Goal: Check status: Check status

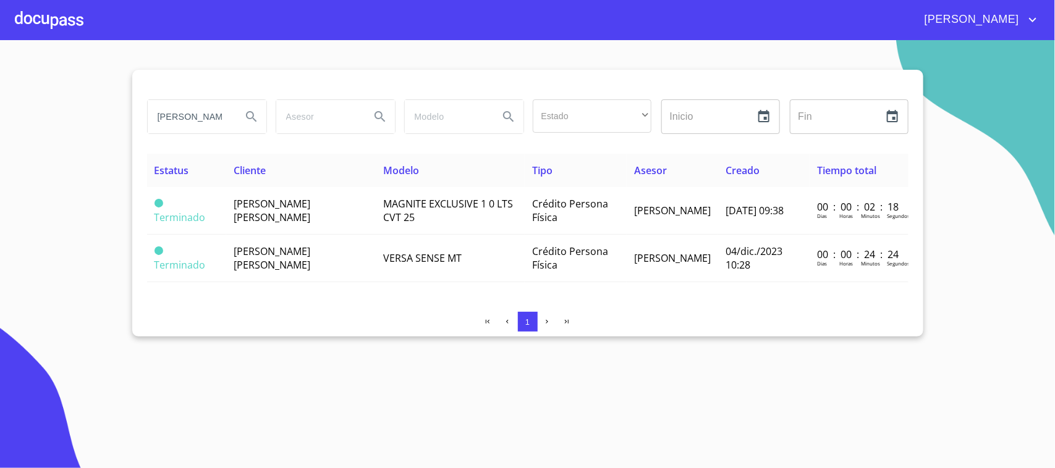
click at [54, 14] on div at bounding box center [49, 20] width 69 height 40
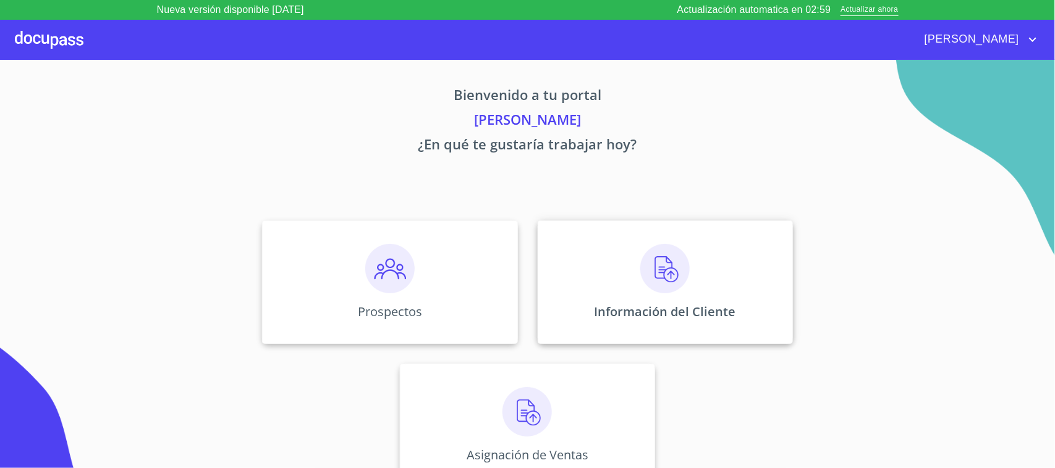
click at [602, 269] on div "Información del Cliente" at bounding box center [665, 283] width 255 height 124
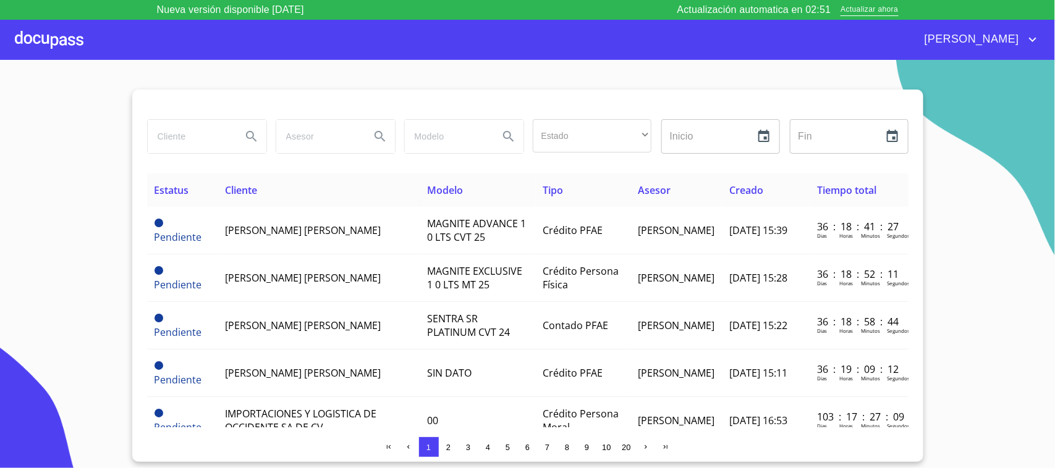
click at [243, 132] on button "Search" at bounding box center [252, 137] width 30 height 30
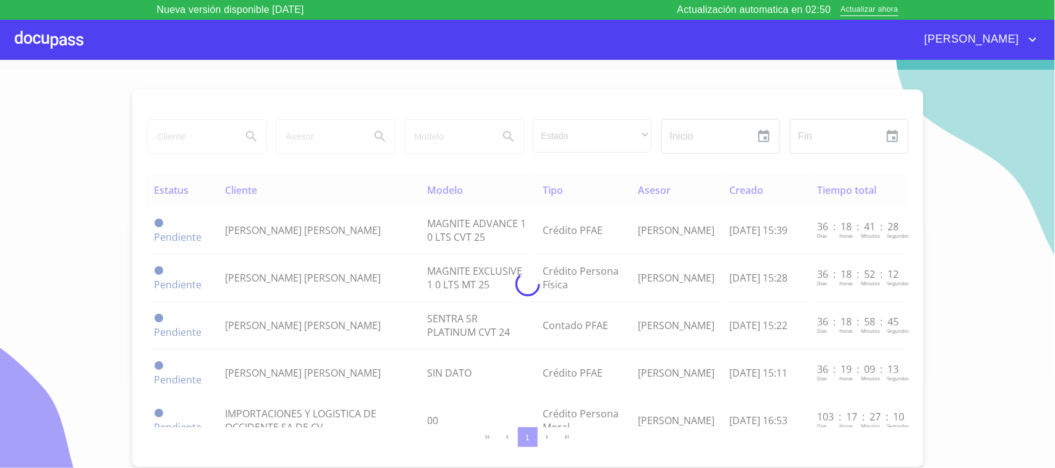
click at [221, 135] on div at bounding box center [527, 284] width 1055 height 428
click at [218, 136] on div at bounding box center [527, 284] width 1055 height 428
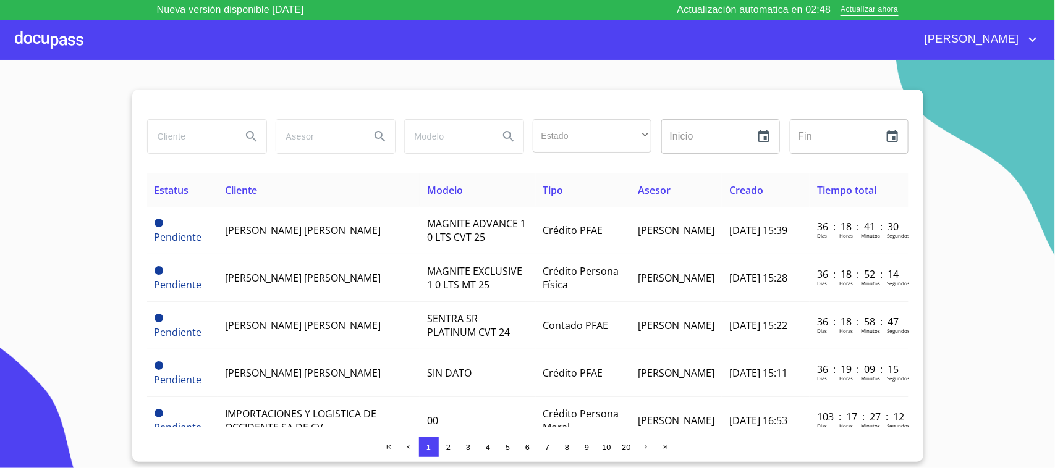
drag, startPoint x: 218, startPoint y: 136, endPoint x: 192, endPoint y: 146, distance: 28.3
click at [192, 146] on input "search" at bounding box center [190, 136] width 84 height 33
click at [169, 140] on input "search" at bounding box center [190, 136] width 84 height 33
type input "[PERSON_NAME]"
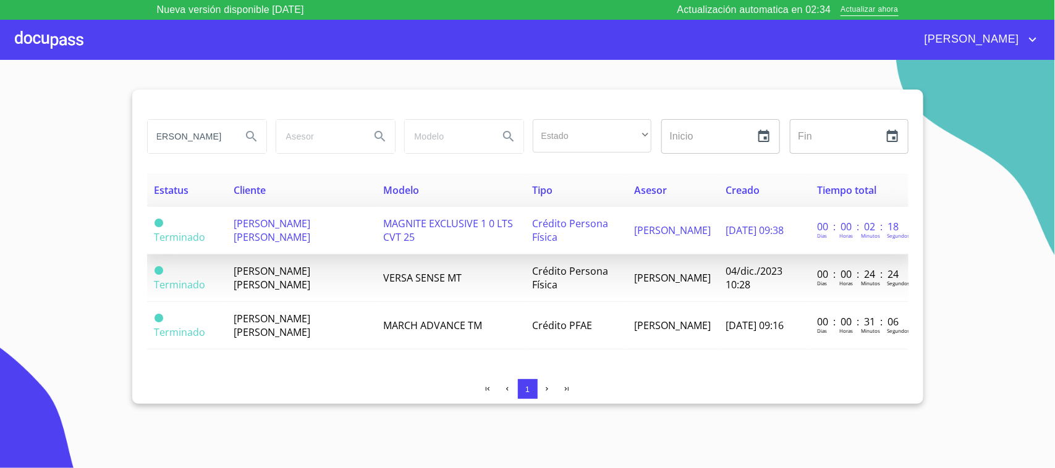
click at [263, 213] on td "[PERSON_NAME] [PERSON_NAME]" at bounding box center [301, 231] width 150 height 48
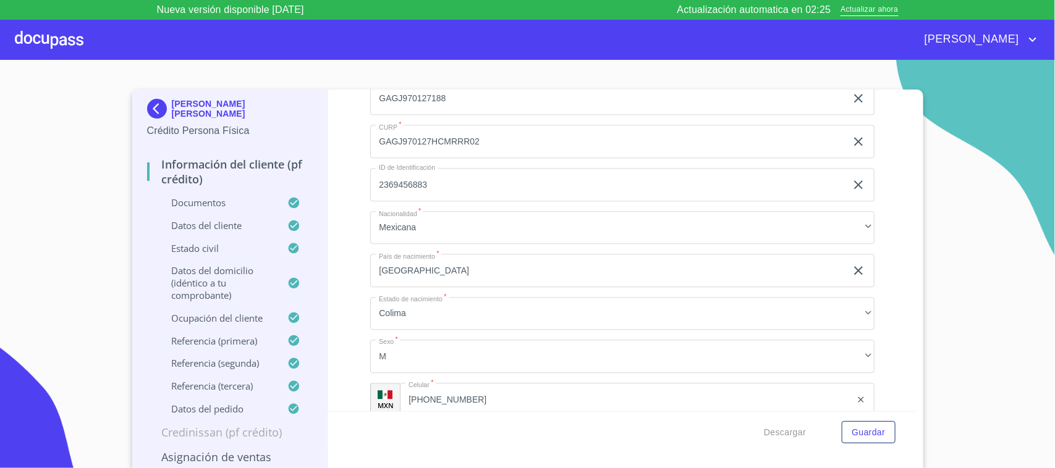
scroll to position [3424, 0]
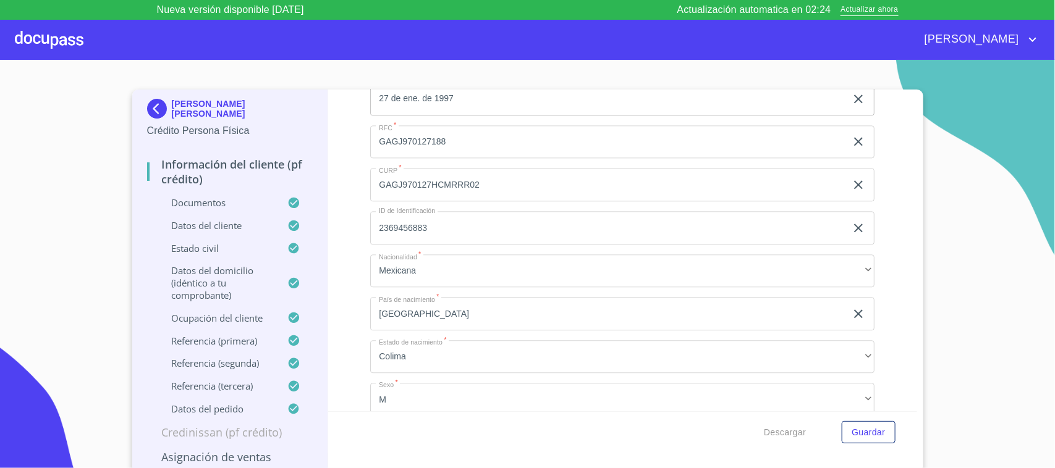
copy span "GAGJ970127HCMRRR02"
